Goal: Task Accomplishment & Management: Use online tool/utility

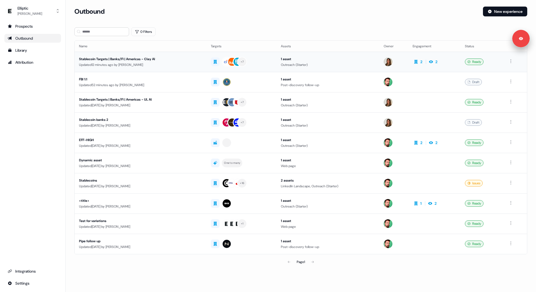
click at [131, 60] on div "Stablecoin Targets | Banks/FI | Americas - Clay AI" at bounding box center [140, 58] width 123 height 5
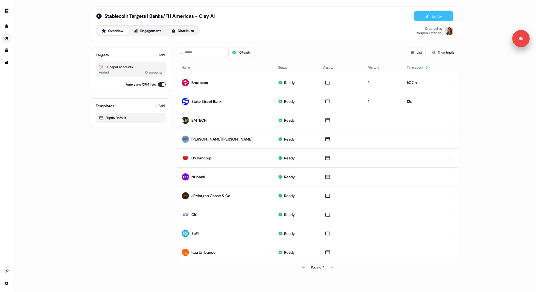
click at [435, 13] on button "Editor" at bounding box center [433, 16] width 39 height 10
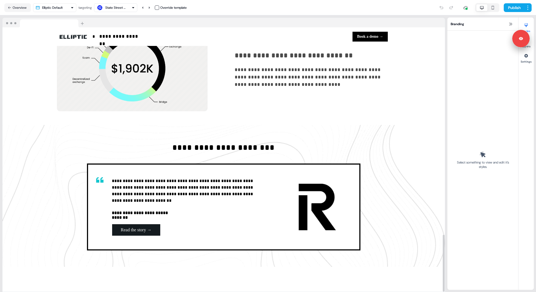
scroll to position [962, 0]
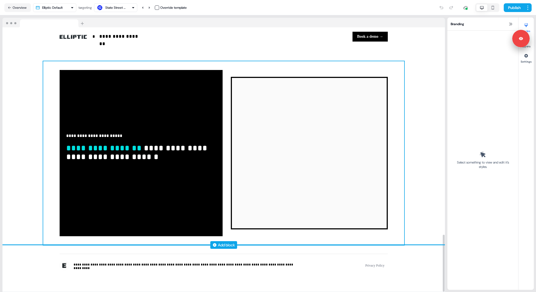
click at [399, 169] on div "**********" at bounding box center [223, 153] width 361 height 184
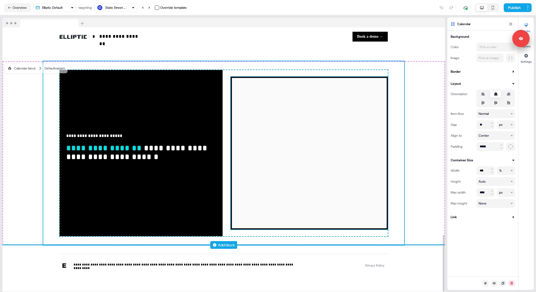
click at [387, 165] on div "To pick up a draggable item, press the space bar. While dragging, use the arrow…" at bounding box center [309, 153] width 157 height 153
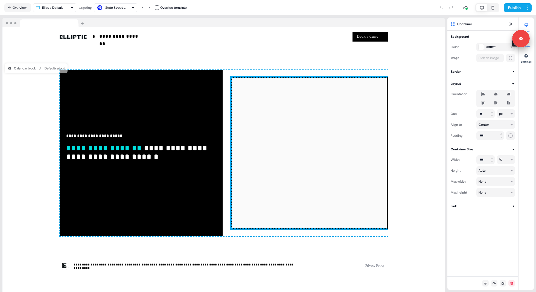
click at [530, 46] on button "Layers" at bounding box center [526, 42] width 15 height 12
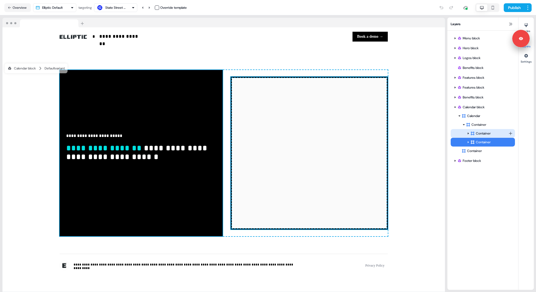
click at [482, 131] on div "Container" at bounding box center [489, 133] width 38 height 5
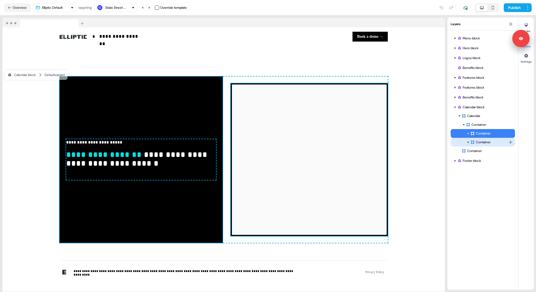
click at [480, 143] on div "Container" at bounding box center [489, 141] width 38 height 5
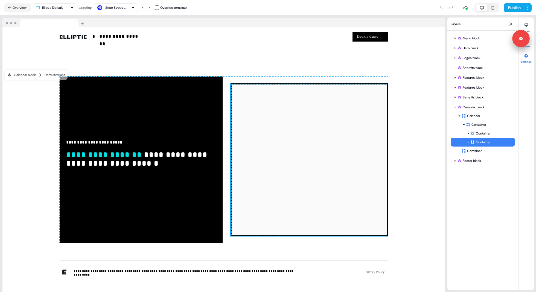
click at [525, 57] on icon at bounding box center [526, 56] width 4 height 4
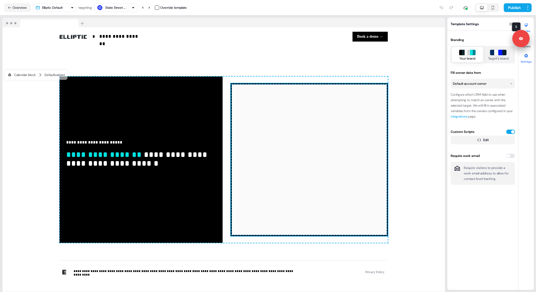
click at [528, 26] on icon at bounding box center [526, 25] width 4 height 4
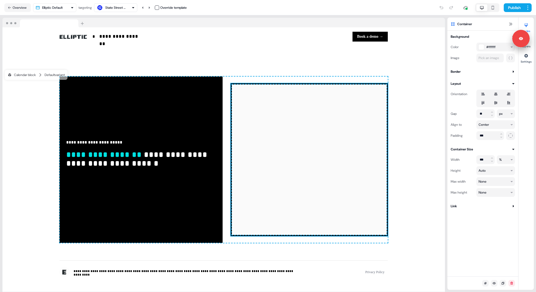
click at [530, 48] on div "Styles Layers Settings" at bounding box center [526, 154] width 15 height 272
click at [530, 47] on button "Layers" at bounding box center [526, 42] width 15 height 12
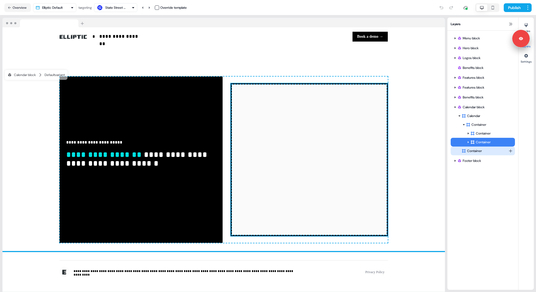
click at [476, 152] on div "Container" at bounding box center [485, 150] width 47 height 5
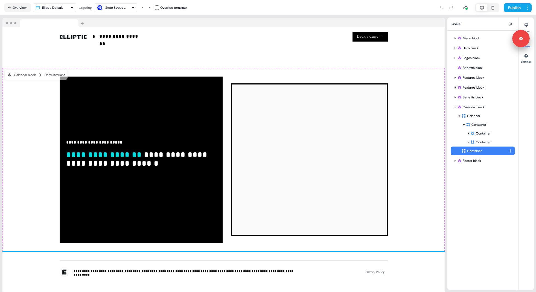
scroll to position [962, 0]
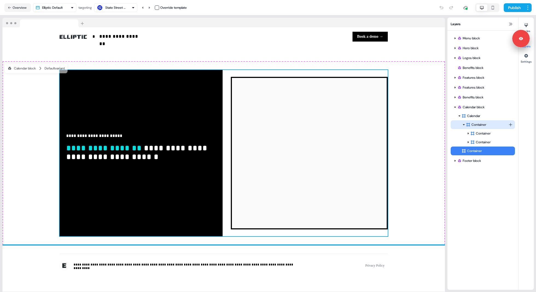
click at [483, 126] on div "Container" at bounding box center [487, 124] width 42 height 5
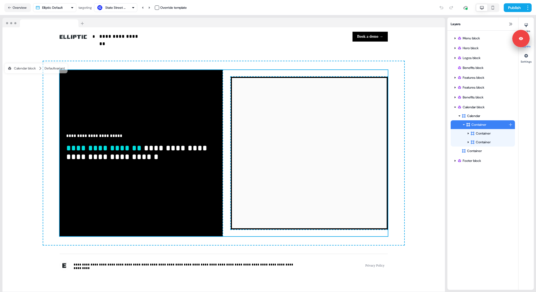
scroll to position [955, 0]
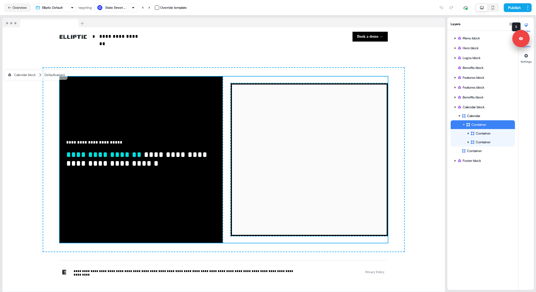
click at [530, 25] on div at bounding box center [526, 25] width 9 height 9
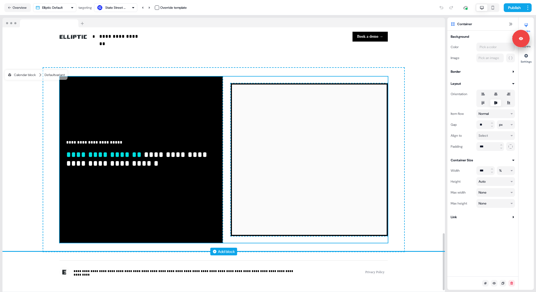
click at [382, 83] on div "To pick up a draggable item, press the space bar. While dragging, use the arrow…" at bounding box center [309, 159] width 157 height 153
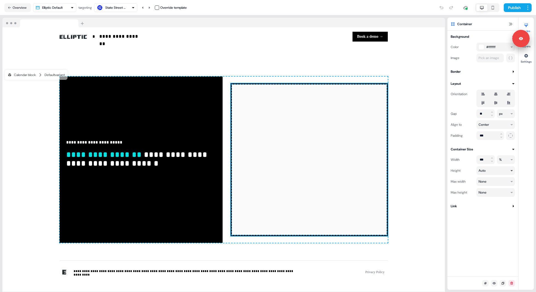
click at [496, 168] on html "**********" at bounding box center [268, 146] width 536 height 292
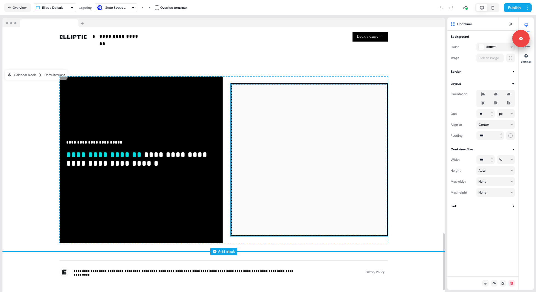
click at [333, 80] on div "**********" at bounding box center [224, 160] width 328 height 166
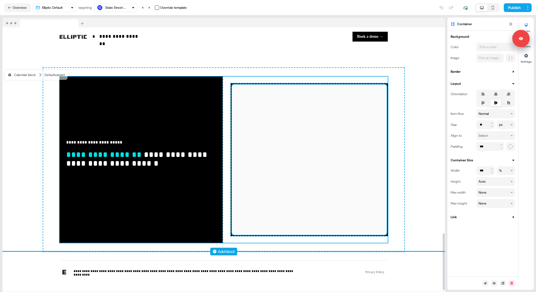
click at [336, 85] on div at bounding box center [309, 167] width 155 height 164
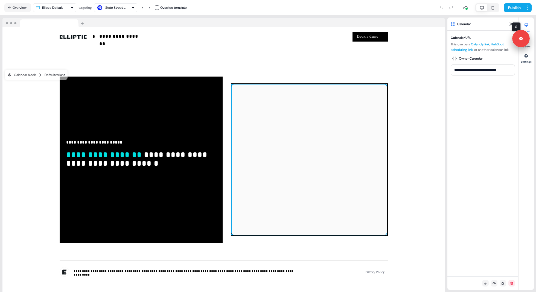
click at [531, 27] on button "Styles" at bounding box center [526, 27] width 15 height 12
click at [531, 46] on button "Layers" at bounding box center [526, 42] width 15 height 12
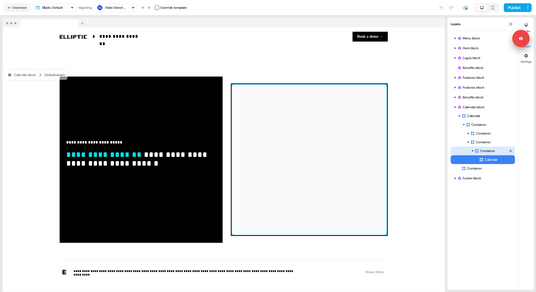
click at [481, 152] on div "Container" at bounding box center [492, 150] width 34 height 5
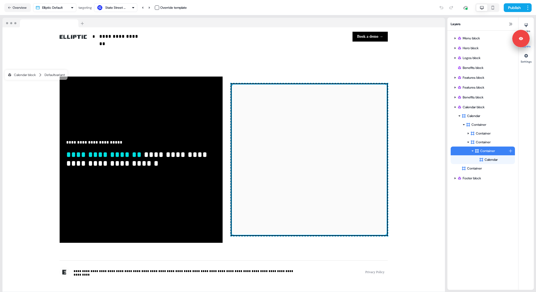
click at [473, 152] on icon at bounding box center [472, 151] width 3 height 3
click at [473, 151] on icon at bounding box center [472, 151] width 1 height 2
click at [484, 157] on div "Calendar" at bounding box center [497, 159] width 36 height 5
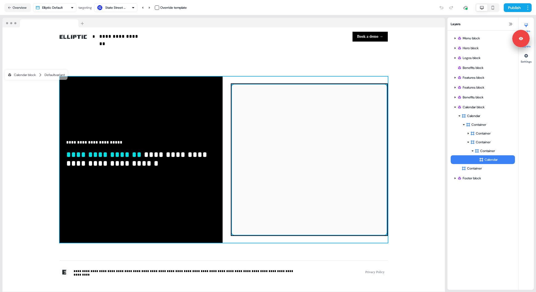
click at [526, 21] on div at bounding box center [526, 25] width 9 height 9
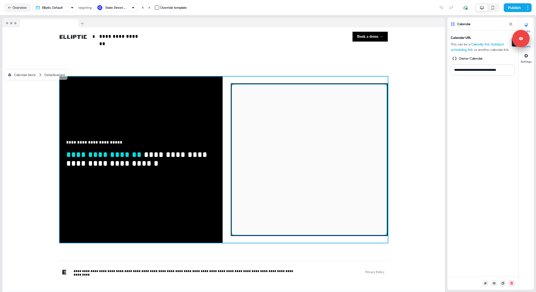
click at [530, 46] on button "Layers" at bounding box center [526, 42] width 15 height 12
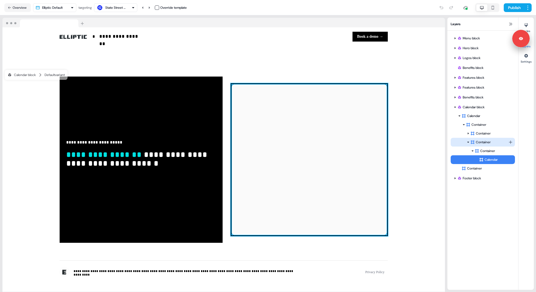
click at [476, 144] on div "Container" at bounding box center [489, 141] width 38 height 5
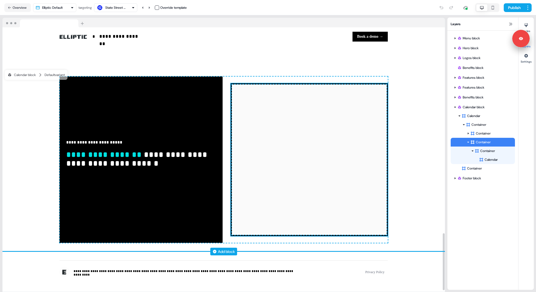
click at [386, 83] on div "To pick up a draggable item, press the space bar. While dragging, use the arrow…" at bounding box center [309, 159] width 157 height 153
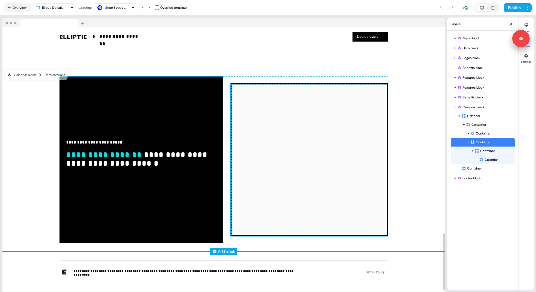
click at [218, 97] on div "**********" at bounding box center [141, 160] width 163 height 166
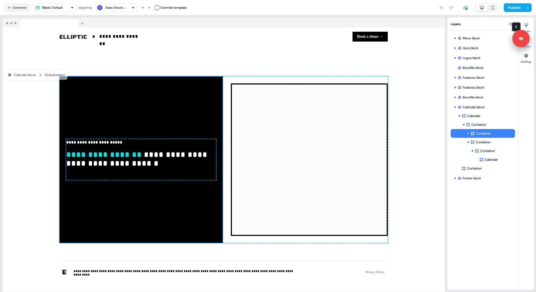
click at [528, 29] on div at bounding box center [526, 25] width 9 height 9
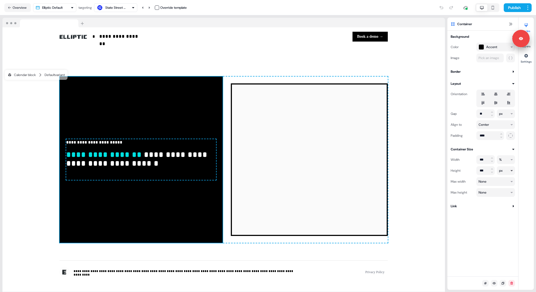
click at [504, 169] on html "**********" at bounding box center [268, 146] width 536 height 292
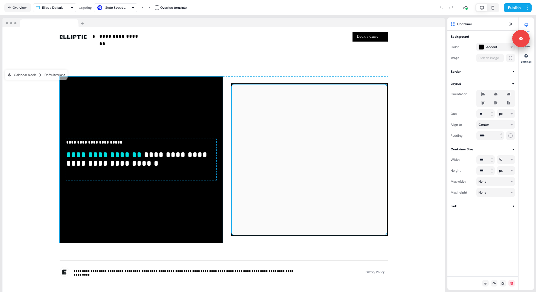
click at [344, 85] on html "**********" at bounding box center [268, 146] width 536 height 292
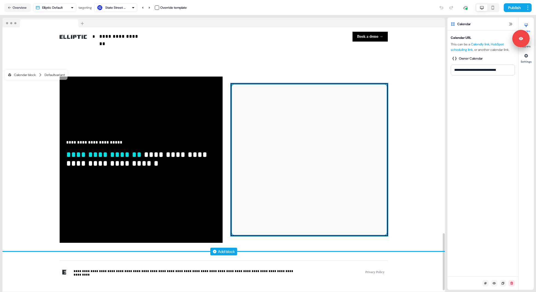
click at [345, 83] on div "To pick up a draggable item, press the space bar. While dragging, use the arrow…" at bounding box center [309, 159] width 157 height 153
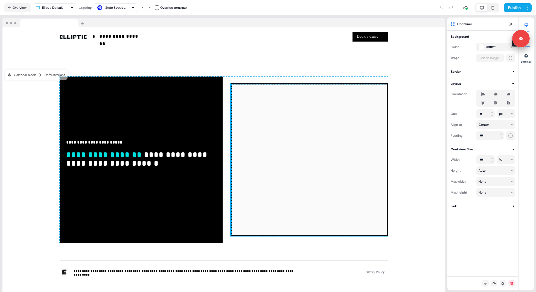
click at [531, 47] on button "Layers" at bounding box center [526, 42] width 15 height 12
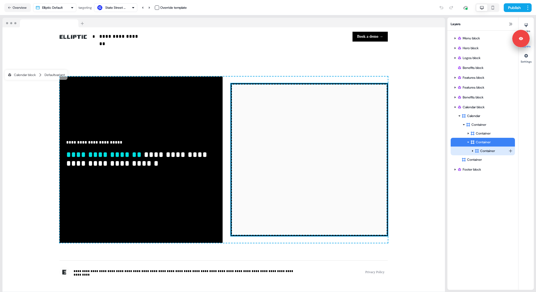
click at [473, 153] on div at bounding box center [472, 151] width 4 height 4
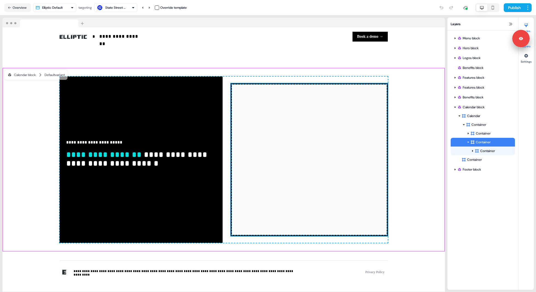
click at [525, 21] on div at bounding box center [526, 25] width 9 height 9
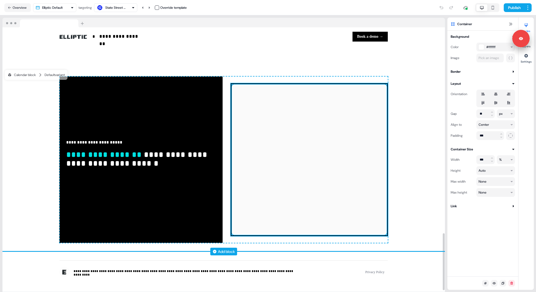
click at [385, 85] on div at bounding box center [309, 167] width 155 height 164
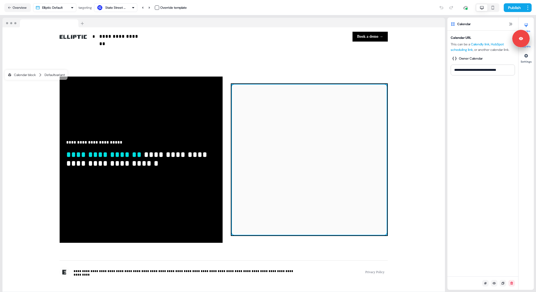
click at [530, 48] on button "Layers" at bounding box center [526, 42] width 15 height 12
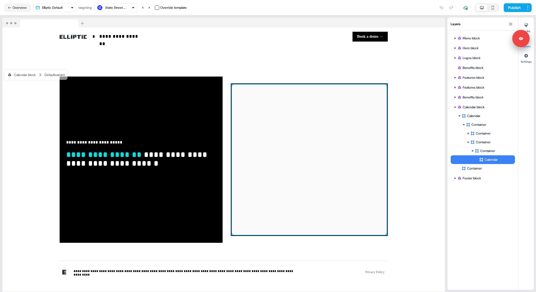
click at [488, 157] on div "Calendar" at bounding box center [497, 159] width 36 height 5
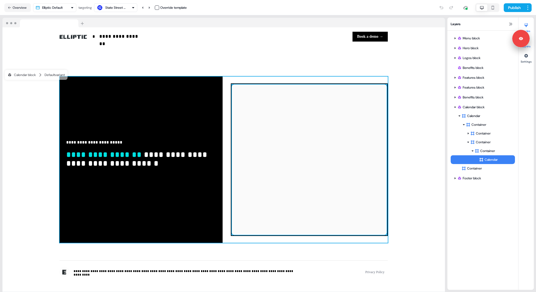
click at [525, 25] on icon at bounding box center [526, 26] width 3 height 4
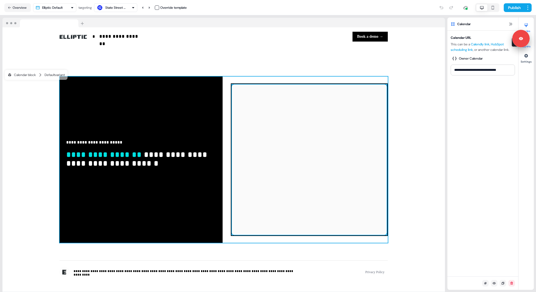
click at [531, 46] on button "Layers" at bounding box center [526, 42] width 15 height 12
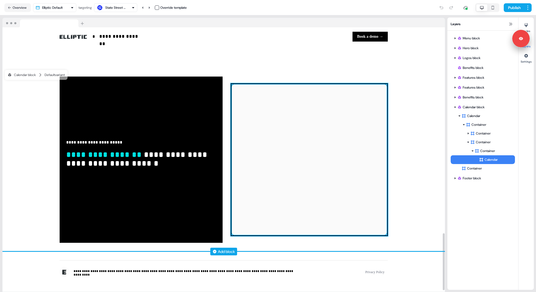
click at [387, 109] on div "To pick up a draggable item, press the space bar. While dragging, use the arrow…" at bounding box center [309, 159] width 157 height 153
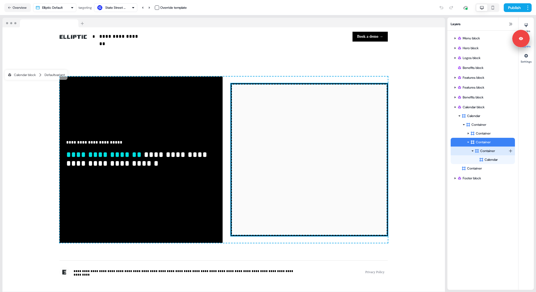
click at [496, 154] on div "Container" at bounding box center [483, 151] width 64 height 9
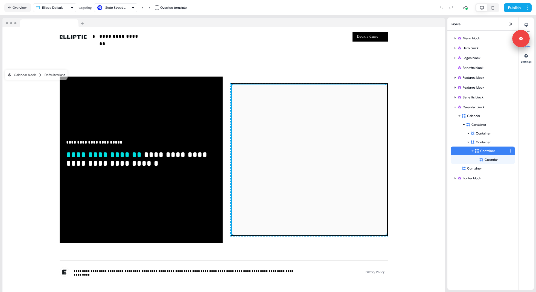
click at [473, 152] on icon at bounding box center [472, 151] width 3 height 3
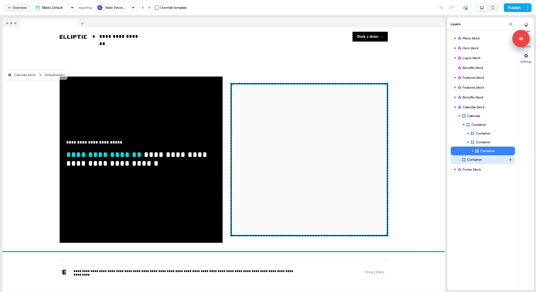
click at [476, 161] on div "Container" at bounding box center [485, 159] width 47 height 5
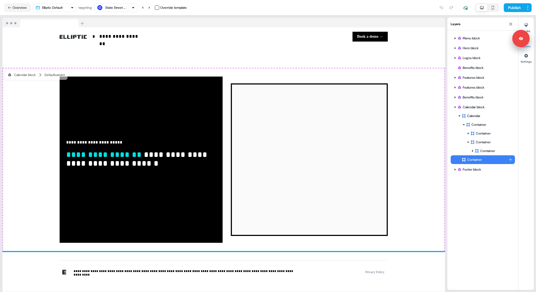
scroll to position [962, 0]
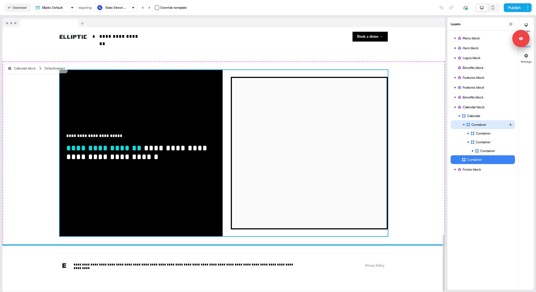
click at [479, 125] on div "Container" at bounding box center [487, 124] width 42 height 5
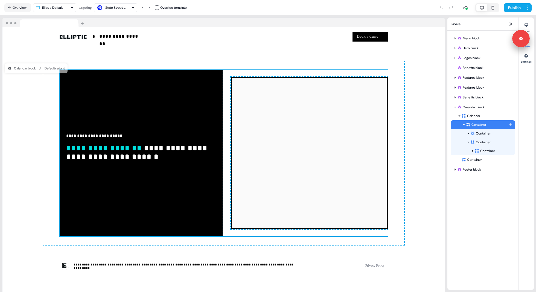
scroll to position [955, 0]
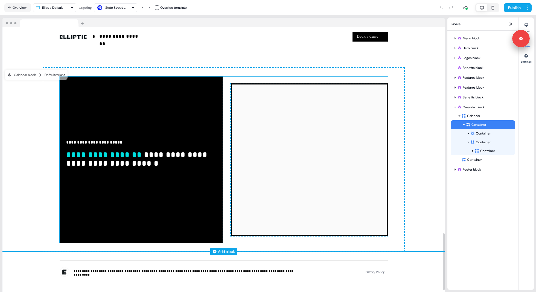
click at [357, 79] on div "**********" at bounding box center [224, 160] width 328 height 166
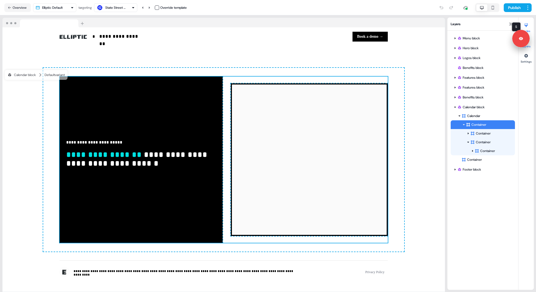
click at [528, 24] on icon at bounding box center [526, 25] width 4 height 4
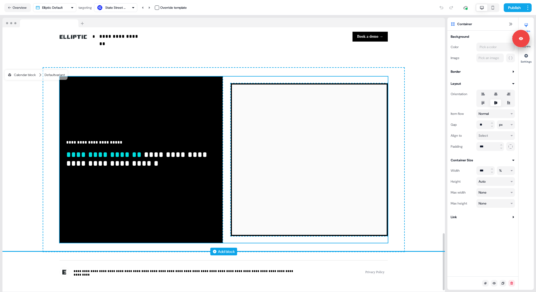
click at [385, 79] on div "**********" at bounding box center [224, 160] width 328 height 166
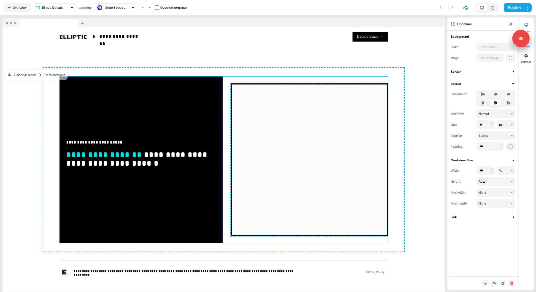
click at [527, 48] on button "Layers" at bounding box center [526, 42] width 15 height 12
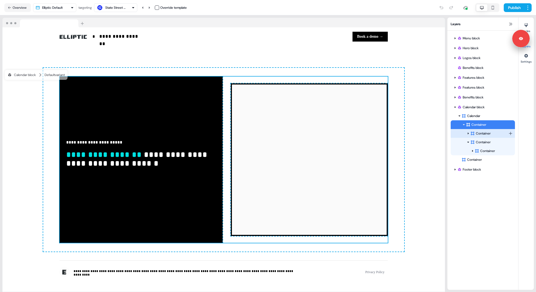
click at [469, 133] on icon at bounding box center [468, 133] width 3 height 3
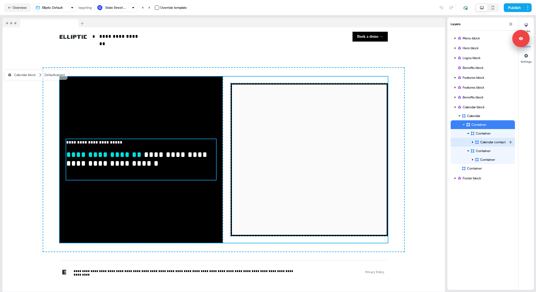
click at [472, 143] on icon at bounding box center [472, 142] width 3 height 3
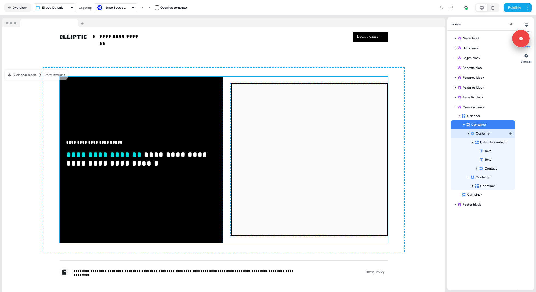
click at [477, 132] on div "Container" at bounding box center [489, 133] width 38 height 5
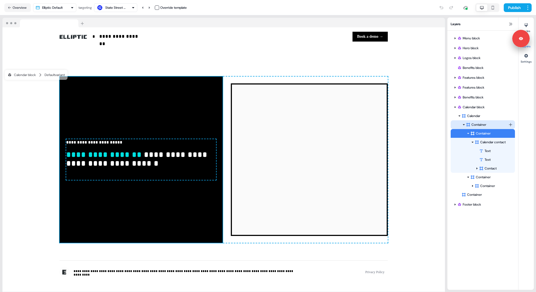
click at [475, 125] on div "Container" at bounding box center [487, 124] width 42 height 5
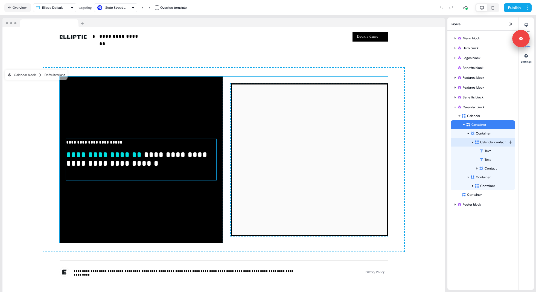
click at [473, 142] on icon at bounding box center [472, 142] width 3 height 3
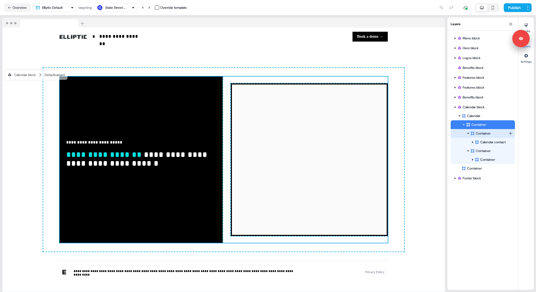
click at [478, 134] on div "Container" at bounding box center [489, 133] width 38 height 5
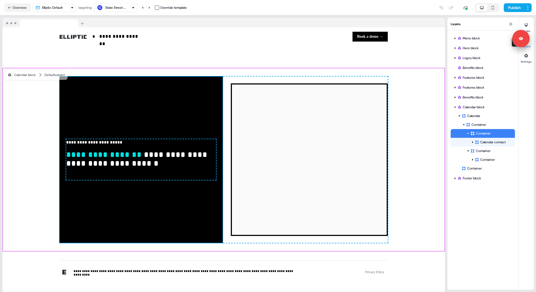
click at [531, 47] on button "Layers" at bounding box center [526, 42] width 15 height 12
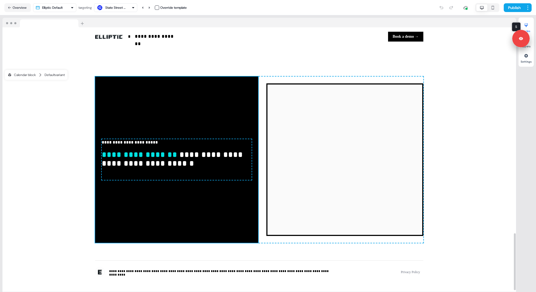
click at [527, 24] on icon at bounding box center [526, 25] width 4 height 4
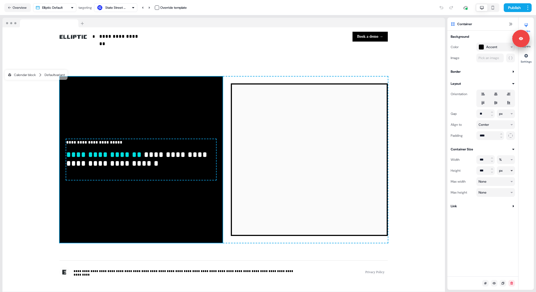
click at [499, 172] on html "**********" at bounding box center [268, 146] width 536 height 292
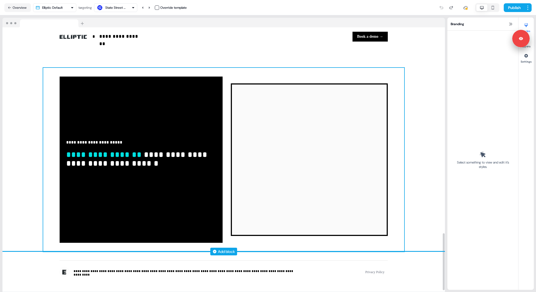
click at [393, 155] on div "**********" at bounding box center [223, 160] width 361 height 184
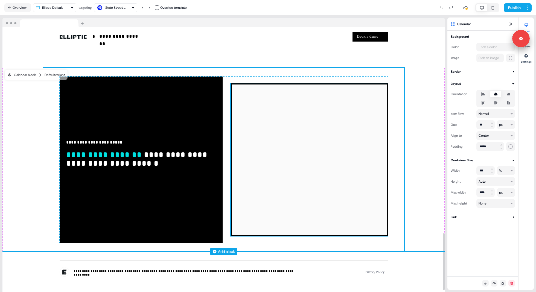
click at [388, 156] on div "To pick up a draggable item, press the space bar. While dragging, use the arrow…" at bounding box center [309, 159] width 157 height 153
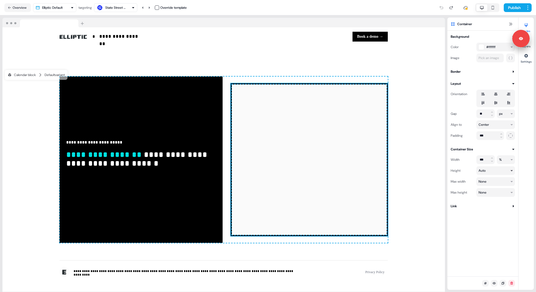
click at [488, 172] on html "**********" at bounding box center [268, 146] width 536 height 292
click at [385, 84] on html "**********" at bounding box center [268, 146] width 536 height 292
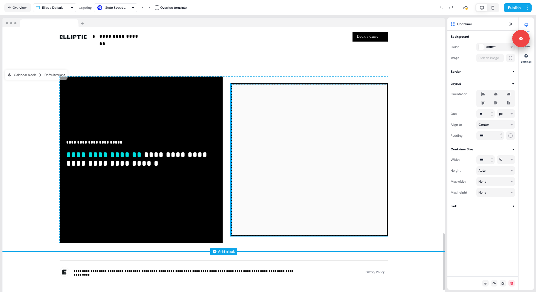
click at [384, 79] on div "**********" at bounding box center [224, 160] width 328 height 166
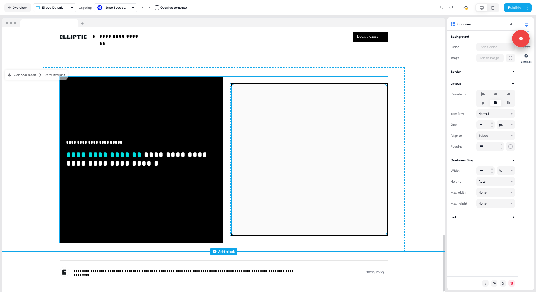
scroll to position [962, 0]
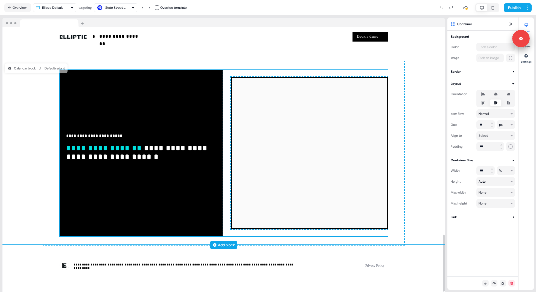
click at [215, 212] on div "**********" at bounding box center [141, 153] width 163 height 166
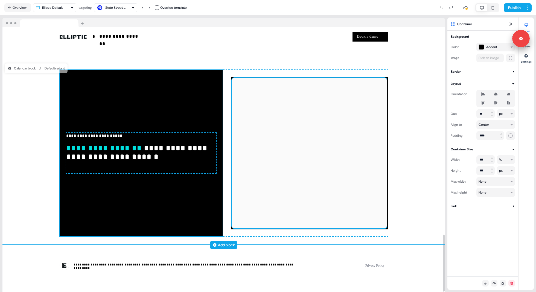
click at [376, 222] on div at bounding box center [309, 160] width 155 height 164
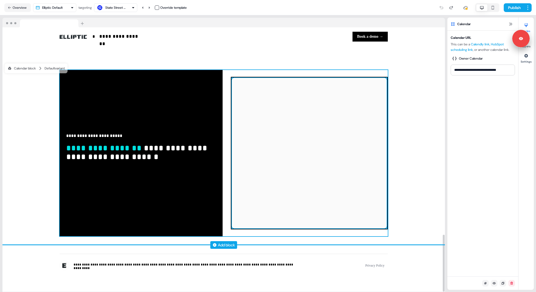
click at [387, 229] on div "**********" at bounding box center [224, 153] width 328 height 166
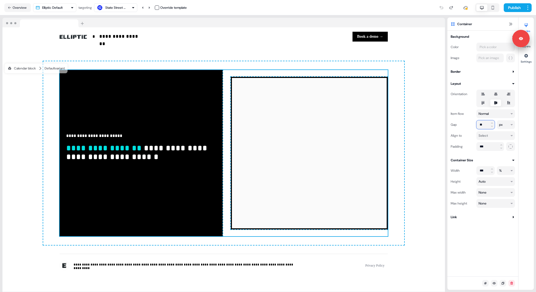
click at [482, 123] on input "**" at bounding box center [485, 124] width 18 height 9
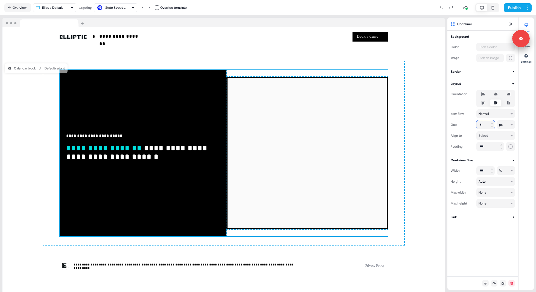
type input "**"
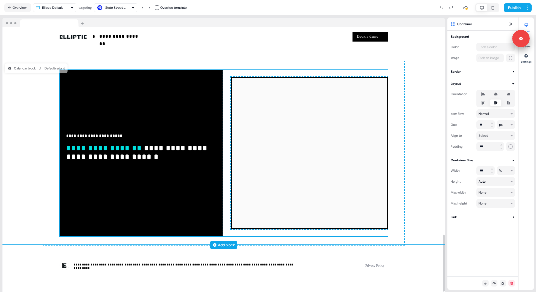
click at [386, 77] on div "To pick up a draggable item, press the space bar. While dragging, use the arrow…" at bounding box center [309, 153] width 157 height 153
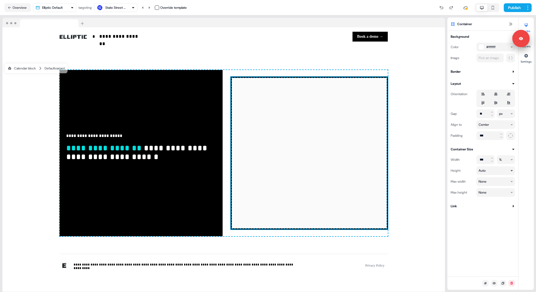
click at [493, 170] on html "**********" at bounding box center [268, 146] width 536 height 292
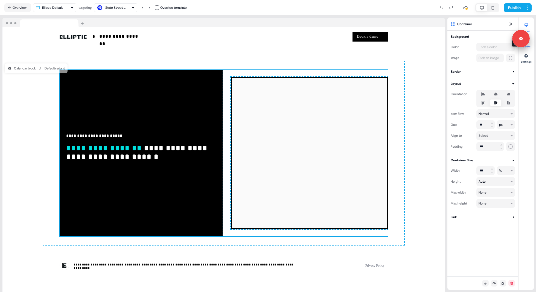
click at [530, 46] on button "Layers" at bounding box center [526, 42] width 15 height 12
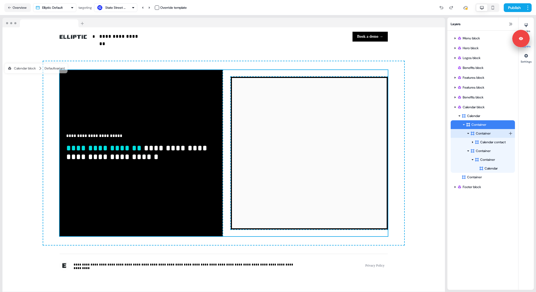
click at [489, 132] on div "Container" at bounding box center [489, 133] width 38 height 5
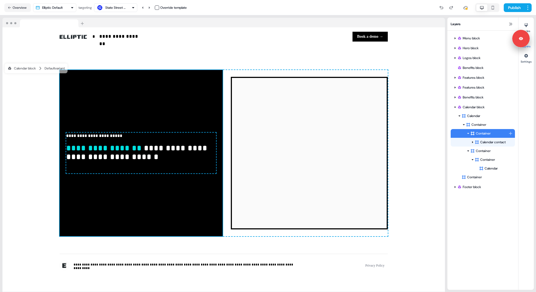
scroll to position [955, 0]
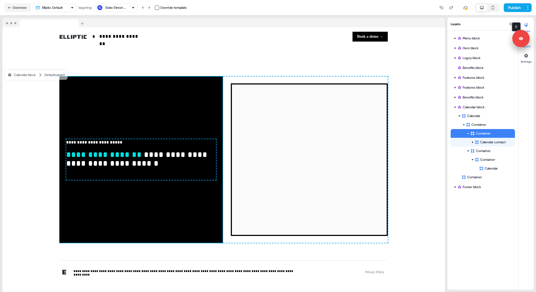
click at [530, 26] on div at bounding box center [526, 25] width 9 height 9
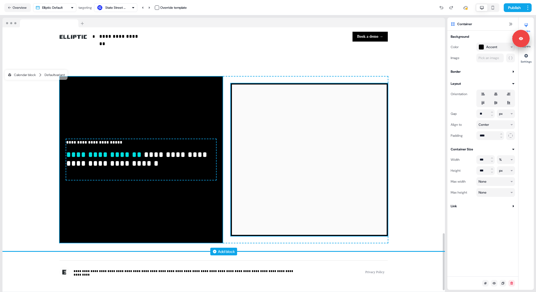
click at [385, 84] on div "To pick up a draggable item, press the space bar. While dragging, use the arrow…" at bounding box center [309, 159] width 157 height 153
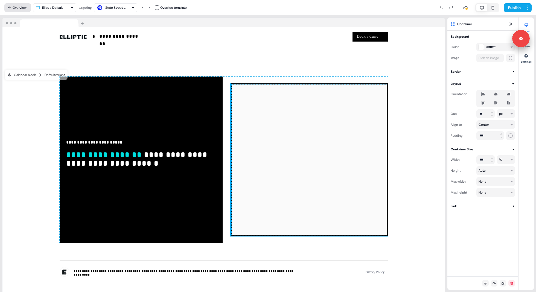
click at [23, 8] on button "Overview" at bounding box center [17, 7] width 27 height 9
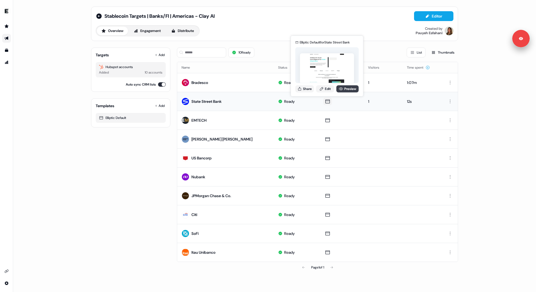
click at [348, 88] on link "Preview" at bounding box center [347, 88] width 22 height 7
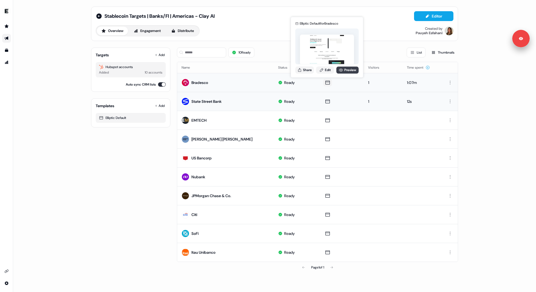
click at [349, 70] on link "Preview" at bounding box center [347, 69] width 22 height 7
click at [325, 82] on icon at bounding box center [327, 83] width 4 height 4
click at [326, 69] on link "Edit" at bounding box center [325, 69] width 18 height 7
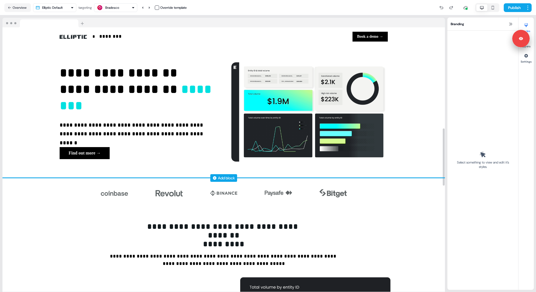
scroll to position [405, 0]
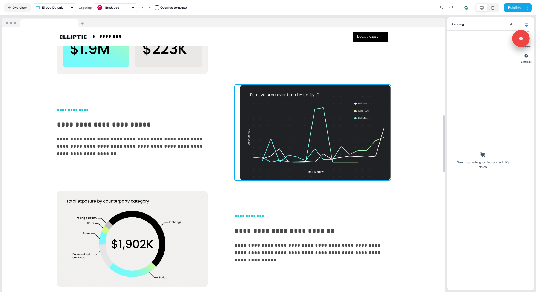
click at [374, 117] on img at bounding box center [313, 133] width 156 height 96
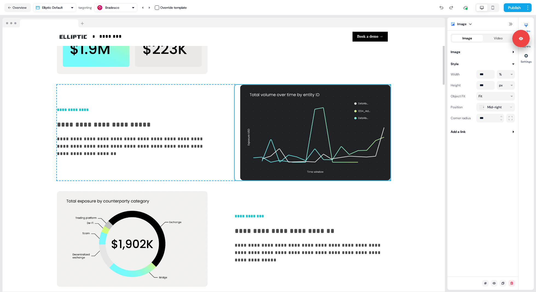
scroll to position [0, 0]
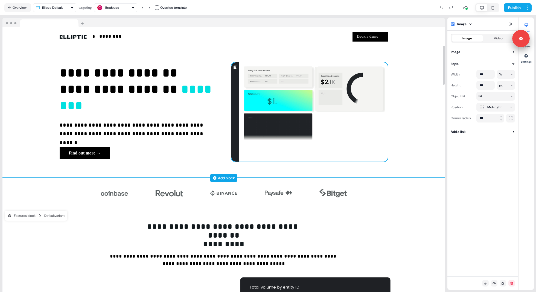
click at [374, 117] on img at bounding box center [309, 111] width 156 height 99
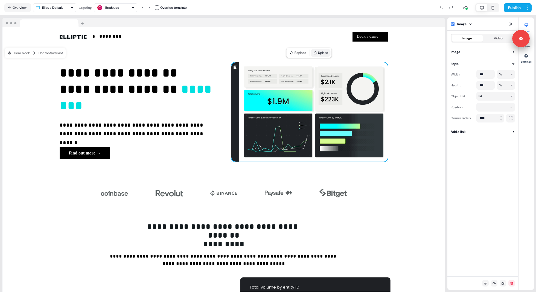
click at [320, 53] on button "Upload" at bounding box center [320, 53] width 19 height 8
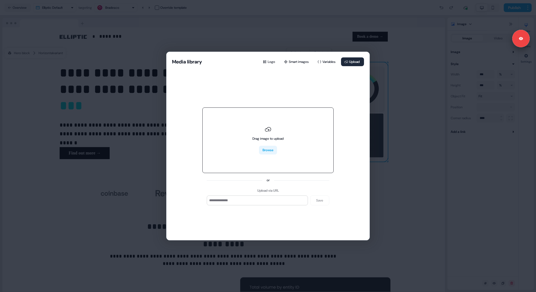
click at [269, 152] on button "Browse" at bounding box center [268, 150] width 18 height 9
type input "**********"
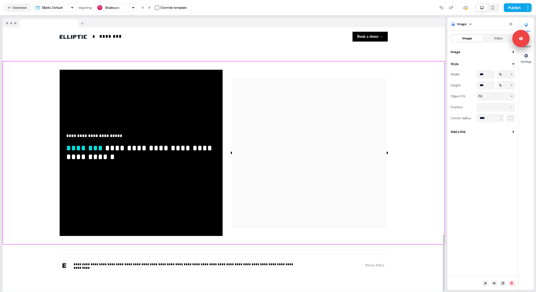
scroll to position [958, 0]
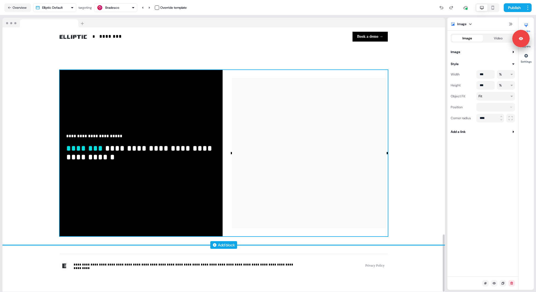
click at [230, 153] on div "**********" at bounding box center [224, 153] width 328 height 166
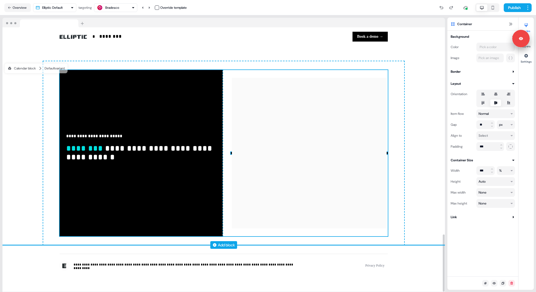
click at [231, 153] on div "To pick up a draggable item, press the space bar. While dragging, use the arrow…" at bounding box center [309, 153] width 157 height 2
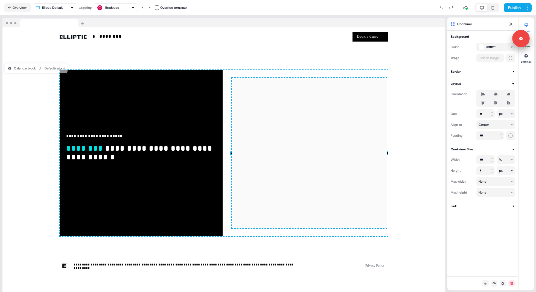
click at [513, 171] on html "**********" at bounding box center [268, 146] width 536 height 292
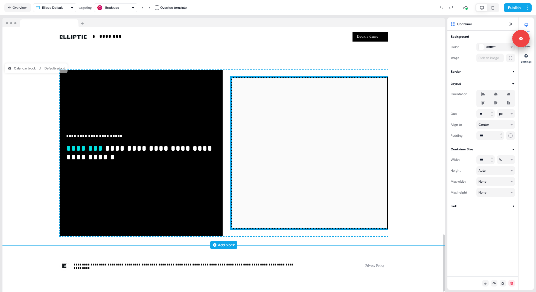
click at [386, 78] on div "To pick up a draggable item, press the space bar. While dragging, use the arrow…" at bounding box center [309, 153] width 155 height 150
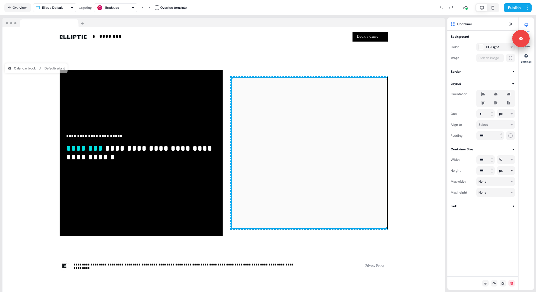
click at [502, 171] on html "**********" at bounding box center [268, 146] width 536 height 292
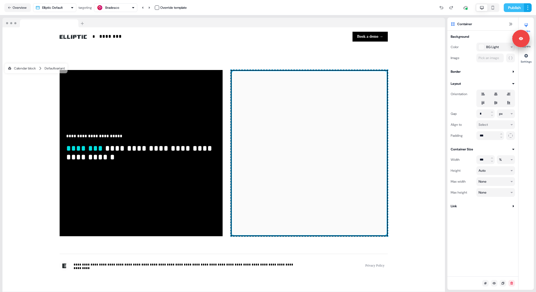
click at [513, 6] on button "Publish" at bounding box center [514, 7] width 20 height 9
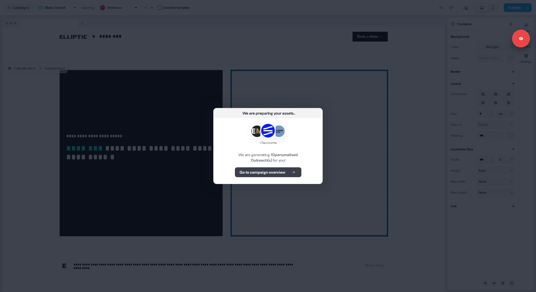
click at [272, 173] on b "Go to campaign overview" at bounding box center [263, 172] width 46 height 5
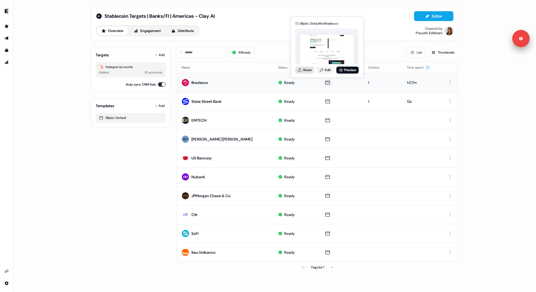
click at [307, 72] on button "Share" at bounding box center [304, 69] width 19 height 7
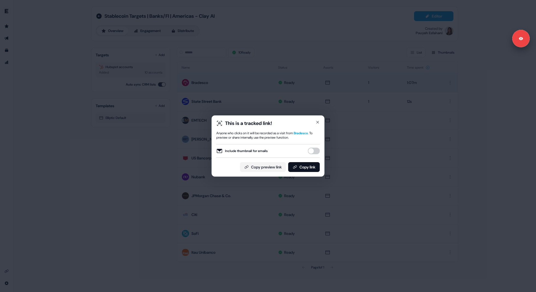
click at [317, 150] on button "Include thumbnail for emails" at bounding box center [314, 151] width 12 height 7
click at [278, 168] on button "Copy preview link" at bounding box center [263, 167] width 46 height 10
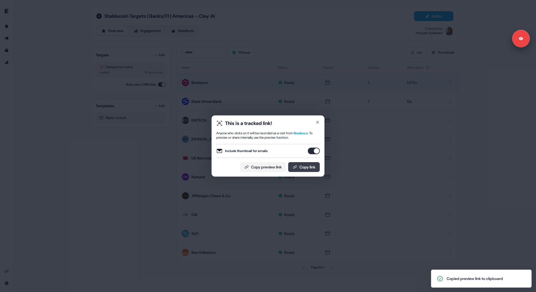
click at [302, 168] on button "Copy link" at bounding box center [304, 167] width 32 height 10
click at [328, 123] on div "This is a tracked link! Anyone who clicks on it will be recorded as a visit fro…" at bounding box center [268, 146] width 536 height 292
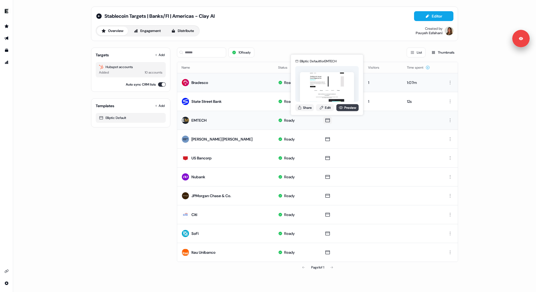
click at [343, 107] on link "Preview" at bounding box center [347, 107] width 22 height 7
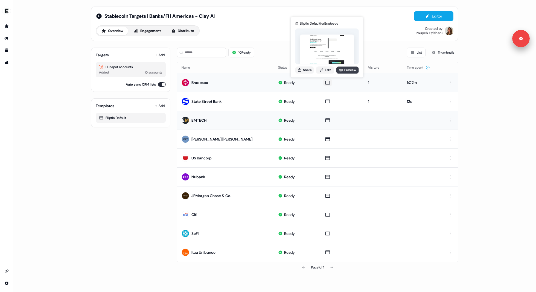
click at [345, 68] on link "Preview" at bounding box center [347, 69] width 22 height 7
click at [333, 265] on div "Page 1 of 1" at bounding box center [317, 267] width 281 height 11
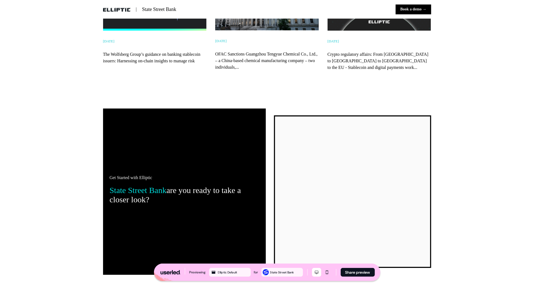
scroll to position [935, 0]
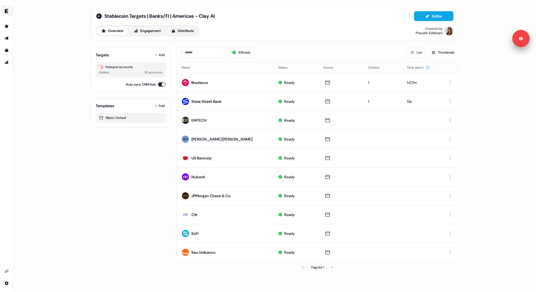
click at [9, 11] on img "side nav menu" at bounding box center [6, 11] width 9 height 9
click at [25, 46] on div "Logout" at bounding box center [28, 45] width 52 height 10
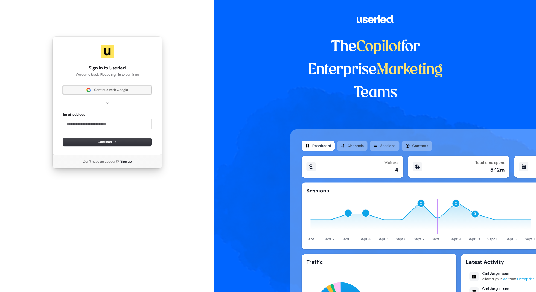
click at [99, 90] on span "Continue with Google" at bounding box center [111, 90] width 34 height 5
